Goal: Task Accomplishment & Management: Manage account settings

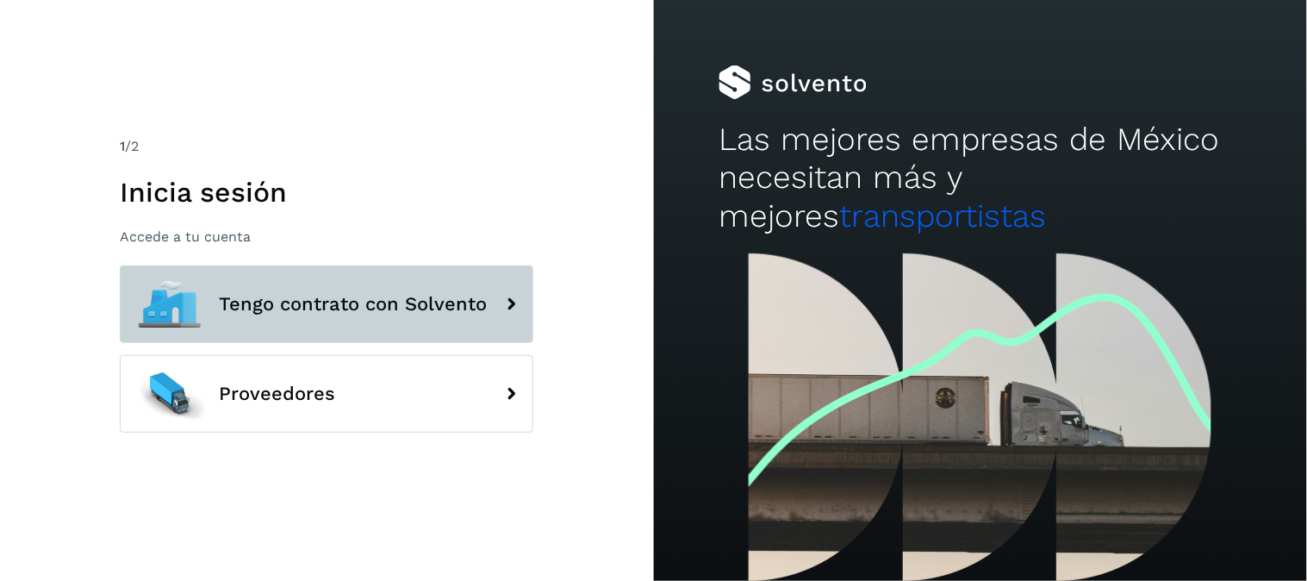
click at [397, 299] on span "Tengo contrato con Solvento" at bounding box center [353, 304] width 268 height 21
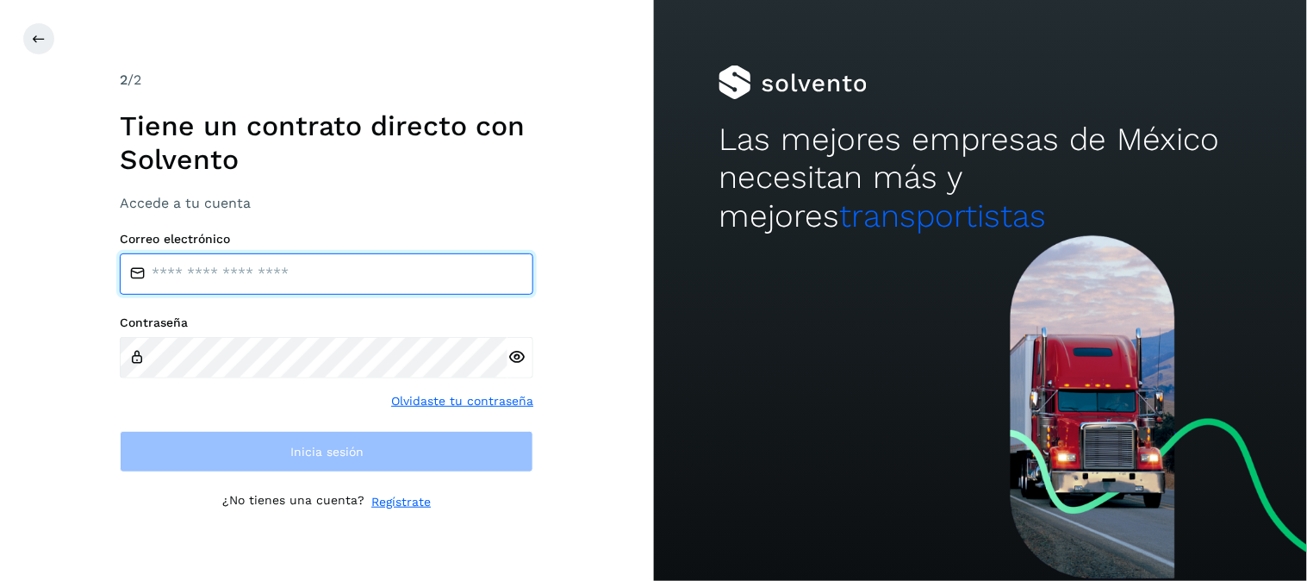
click at [333, 276] on input "email" at bounding box center [327, 273] width 414 height 41
type input "**********"
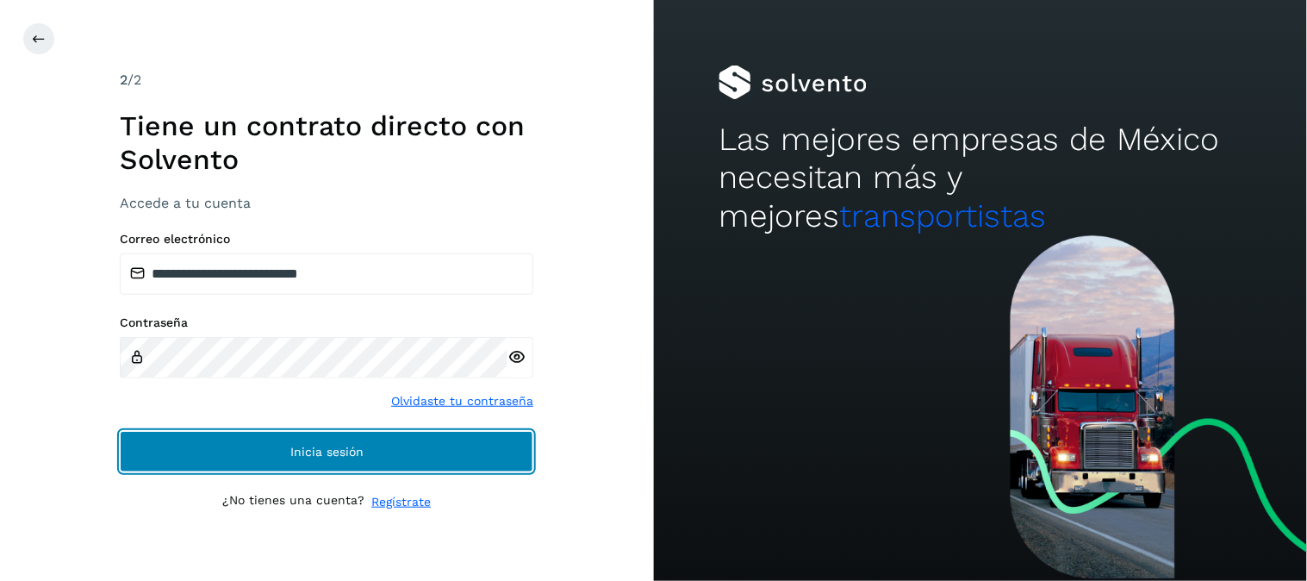
click at [348, 453] on span "Inicia sesión" at bounding box center [326, 452] width 73 height 12
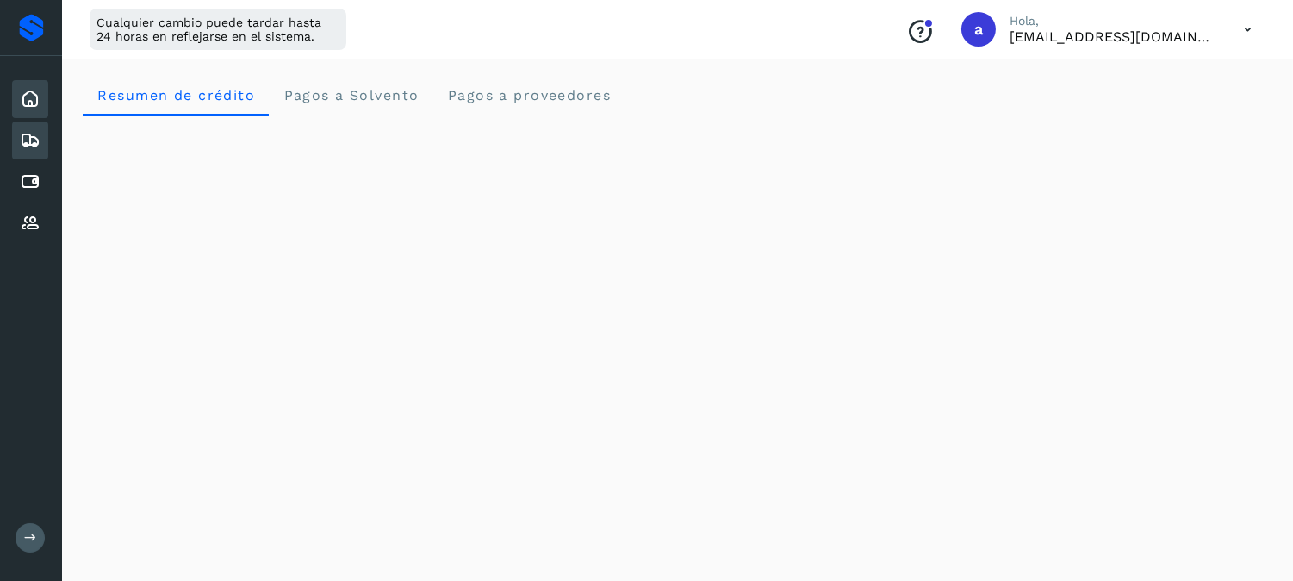
click at [28, 140] on icon at bounding box center [30, 140] width 21 height 21
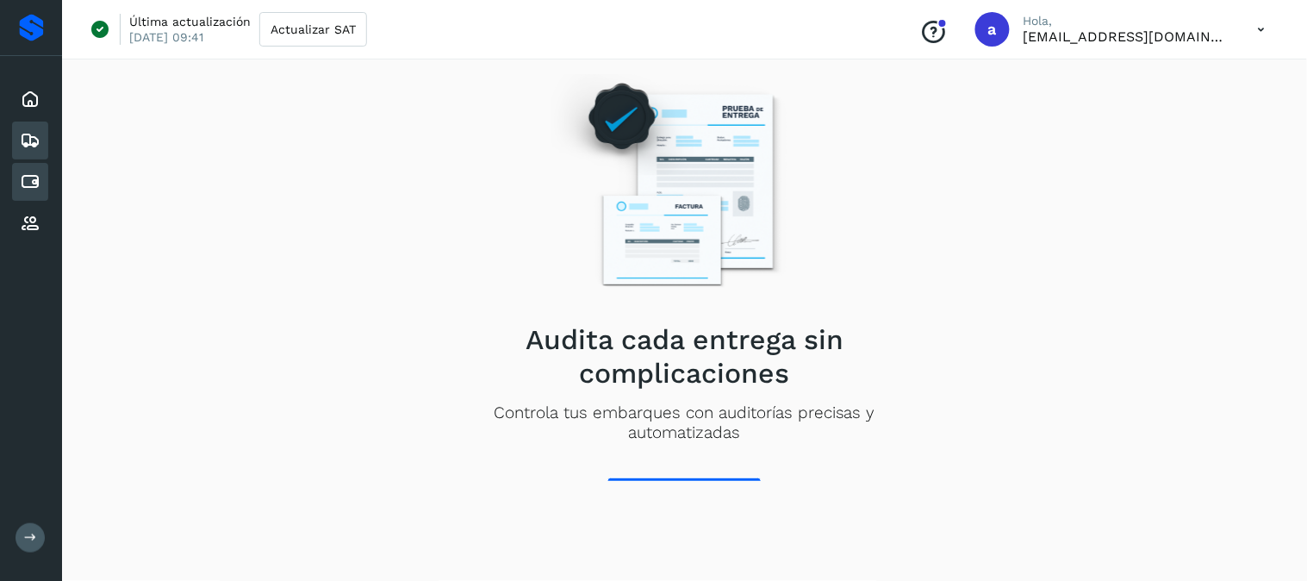
click at [33, 184] on icon at bounding box center [30, 181] width 21 height 21
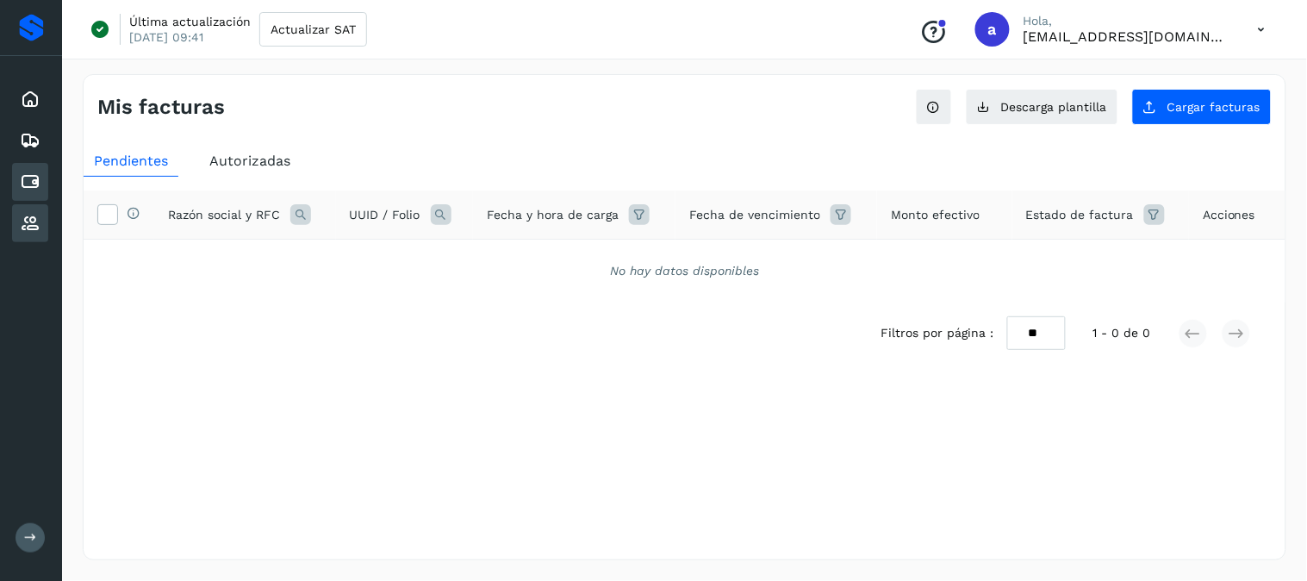
click at [41, 213] on div "Proveedores" at bounding box center [30, 223] width 36 height 38
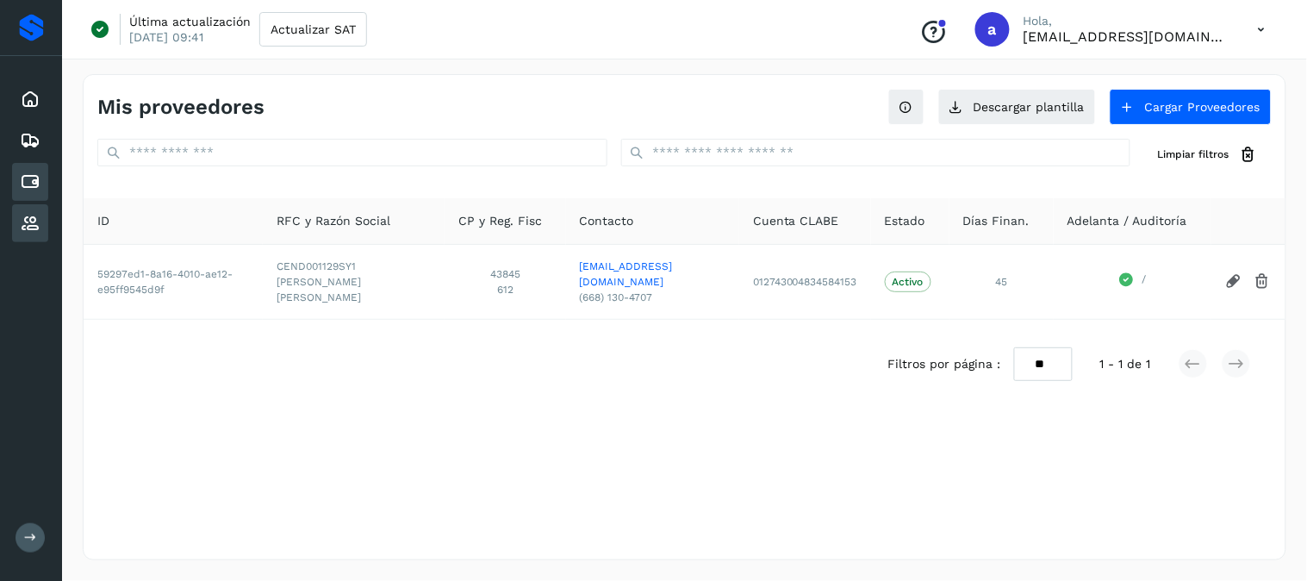
click at [36, 177] on icon at bounding box center [30, 181] width 21 height 21
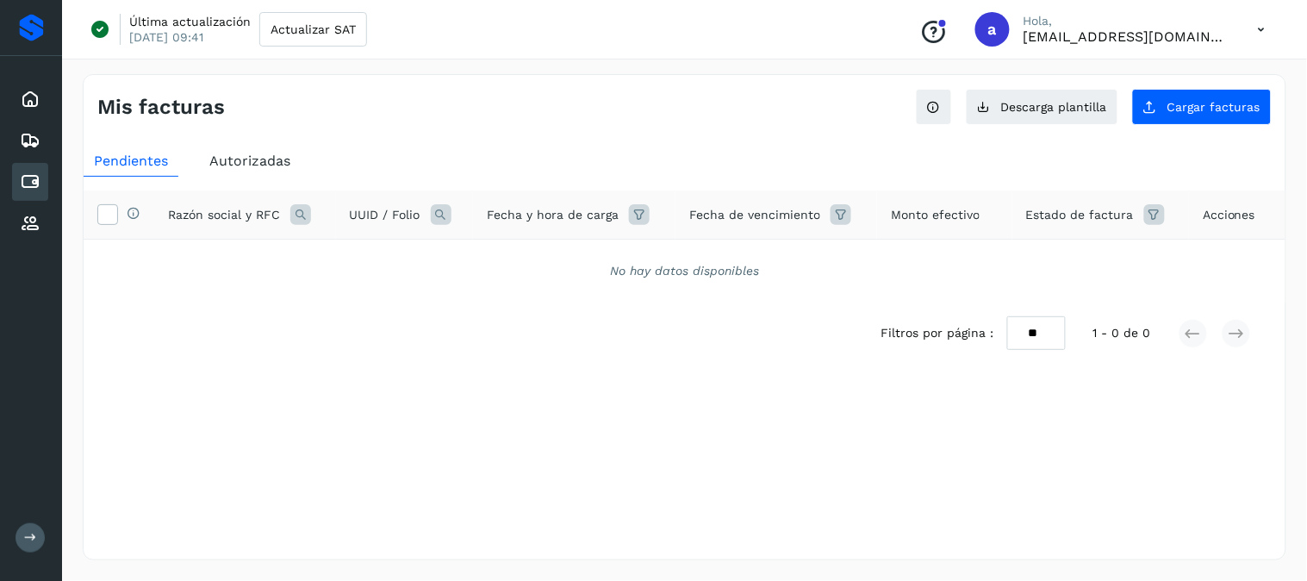
click at [260, 168] on span "Autorizadas" at bounding box center [249, 161] width 81 height 16
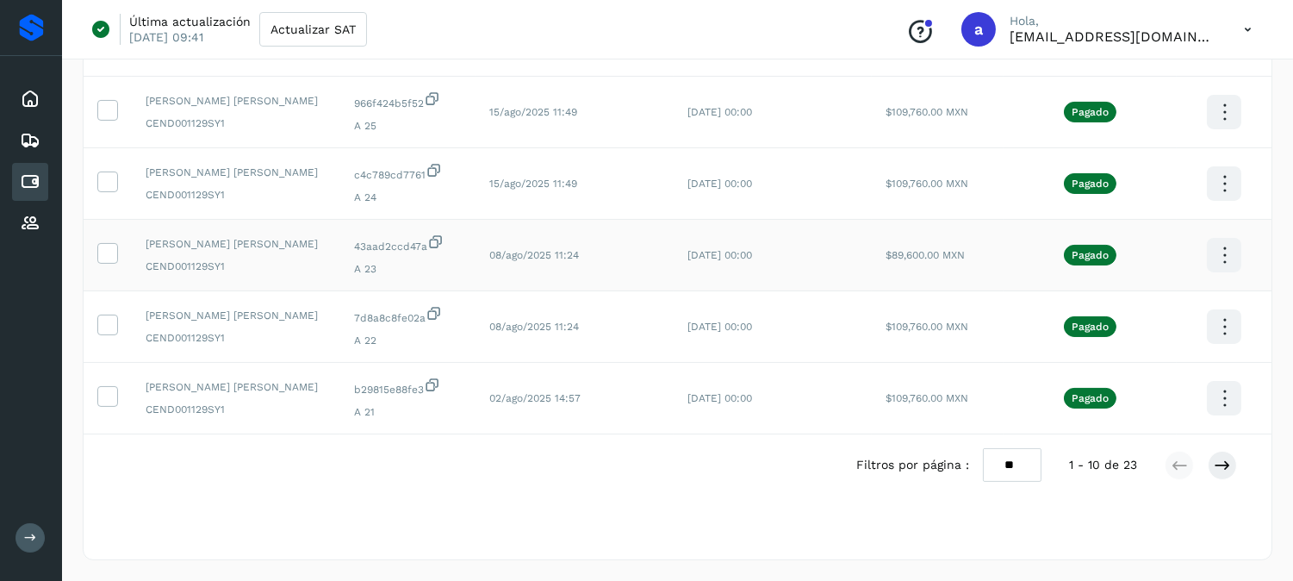
scroll to position [527, 0]
click at [1228, 469] on icon at bounding box center [1222, 465] width 17 height 17
click at [1181, 460] on icon at bounding box center [1179, 465] width 17 height 17
